Goal: Task Accomplishment & Management: Manage account settings

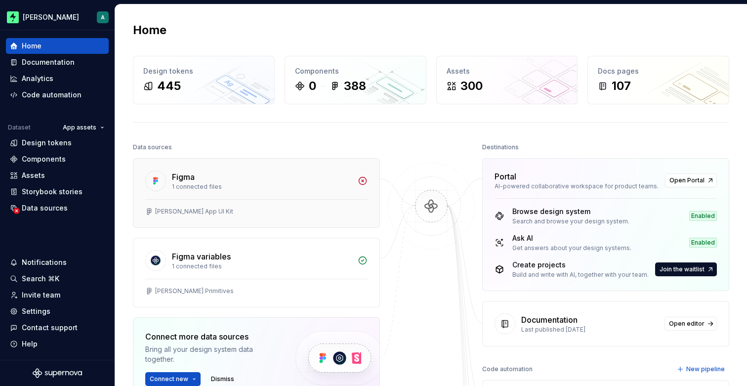
click at [214, 190] on div "1 connected files" at bounding box center [262, 187] width 180 height 8
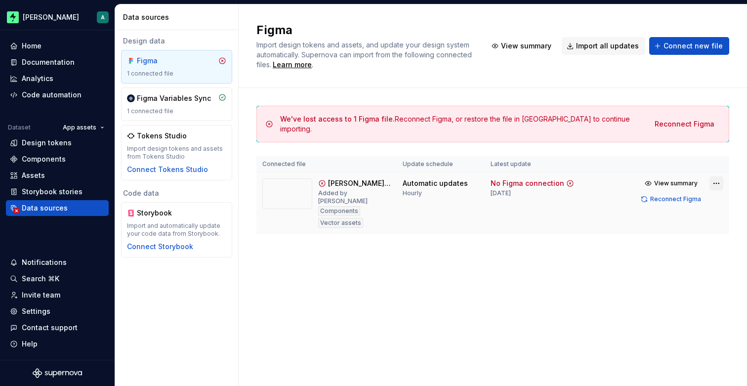
click at [714, 183] on html "[PERSON_NAME] A Home Documentation Analytics Code automation Dataset App assets…" at bounding box center [373, 193] width 747 height 386
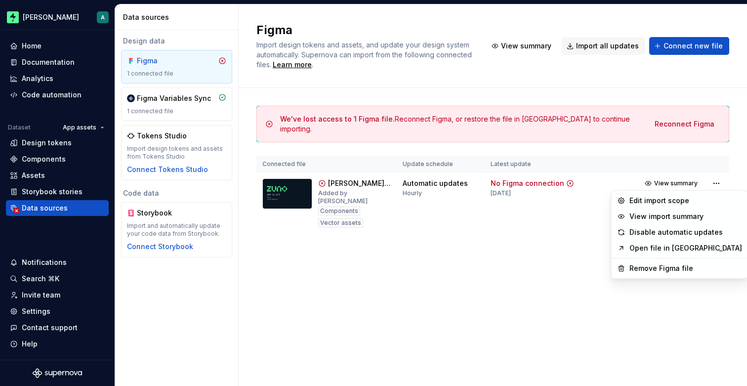
click at [715, 182] on html "[PERSON_NAME] A Home Documentation Analytics Code automation Dataset App assets…" at bounding box center [373, 193] width 747 height 386
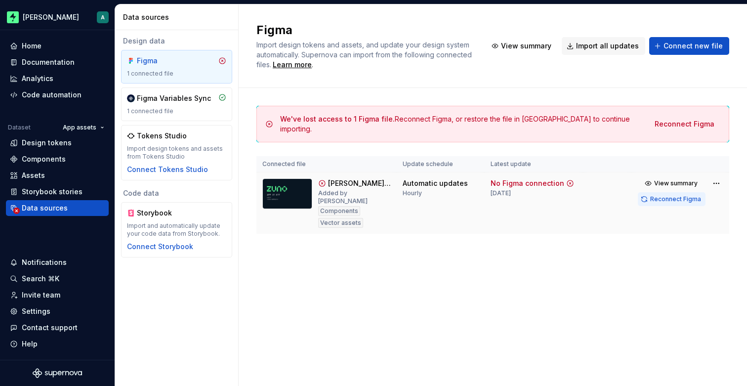
click at [680, 201] on span "Reconnect Figma" at bounding box center [675, 199] width 51 height 8
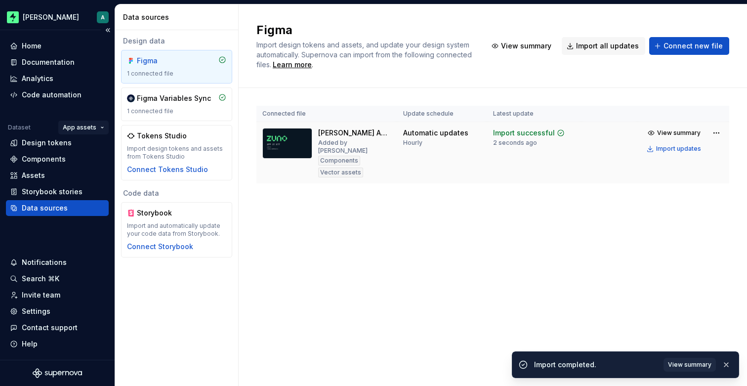
click at [95, 124] on html "[PERSON_NAME] A Home Documentation Analytics Code automation Dataset App assets…" at bounding box center [373, 193] width 747 height 386
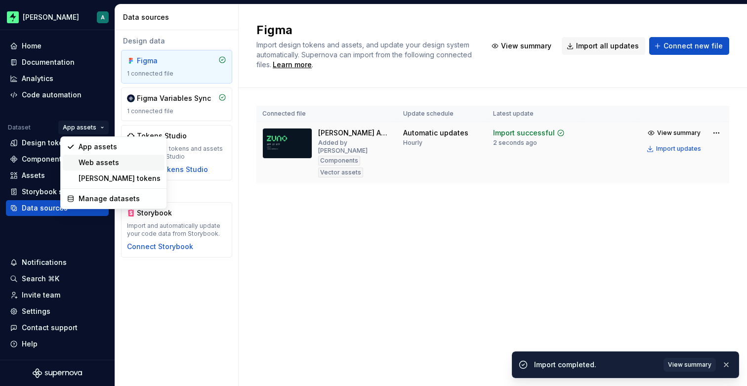
click at [100, 164] on div "Web assets" at bounding box center [120, 163] width 82 height 10
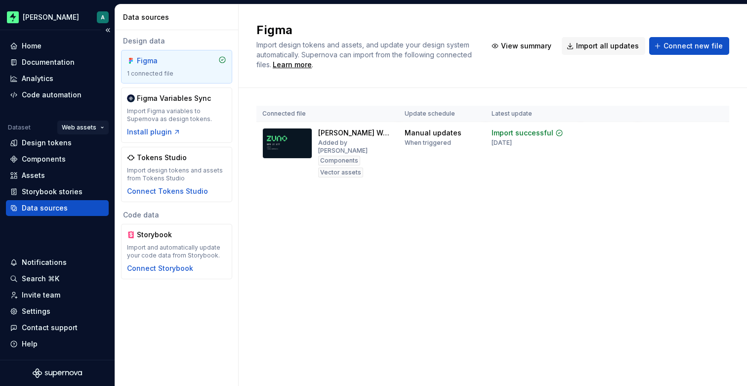
click at [66, 128] on html "[PERSON_NAME] A Home Documentation Analytics Code automation Dataset Web assets…" at bounding box center [373, 193] width 747 height 386
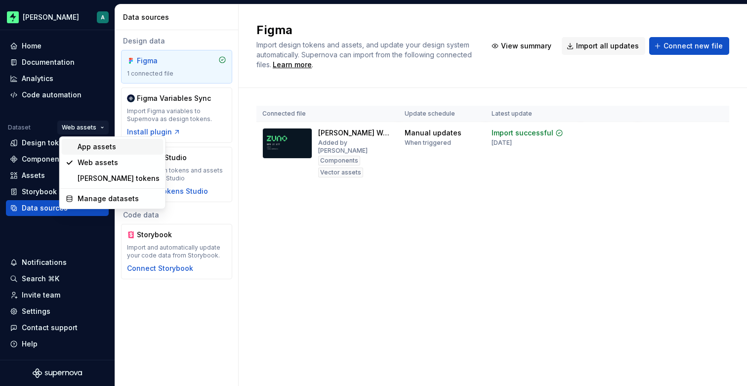
click at [94, 142] on div "App assets" at bounding box center [119, 147] width 82 height 10
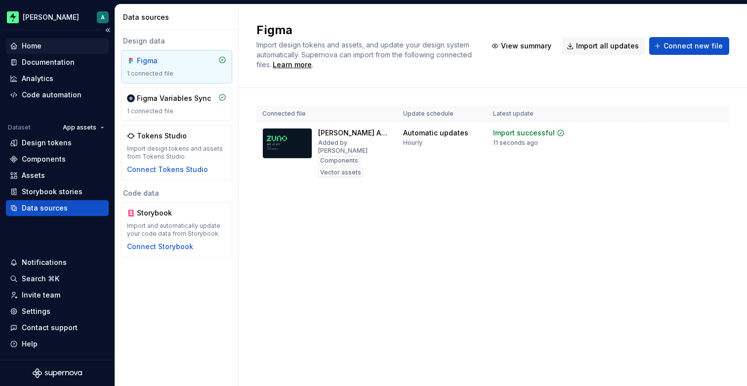
click at [41, 45] on div "Home" at bounding box center [57, 46] width 95 height 10
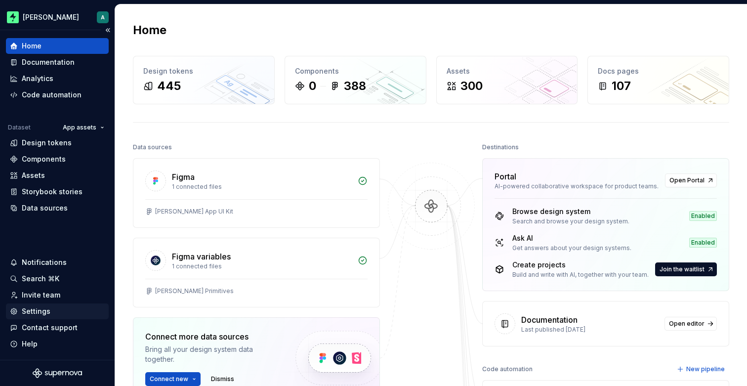
click at [35, 312] on div "Settings" at bounding box center [36, 311] width 29 height 10
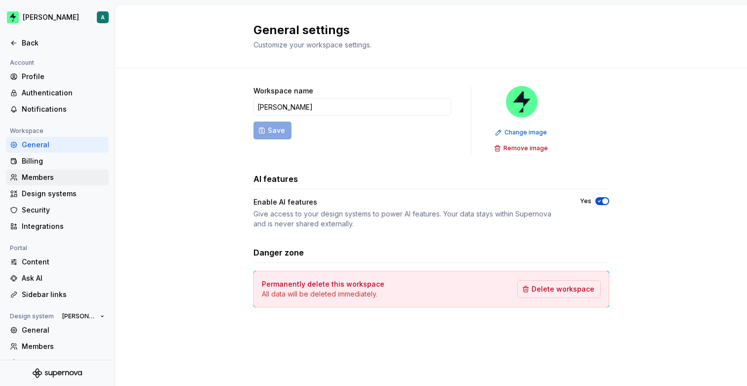
click at [97, 174] on div "Members" at bounding box center [63, 177] width 83 height 10
